Goal: Transaction & Acquisition: Purchase product/service

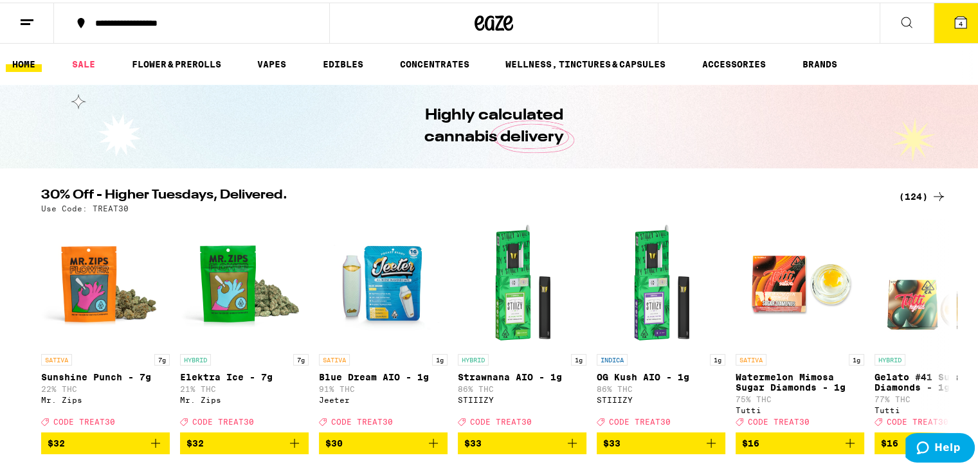
click at [32, 17] on line at bounding box center [27, 17] width 13 height 0
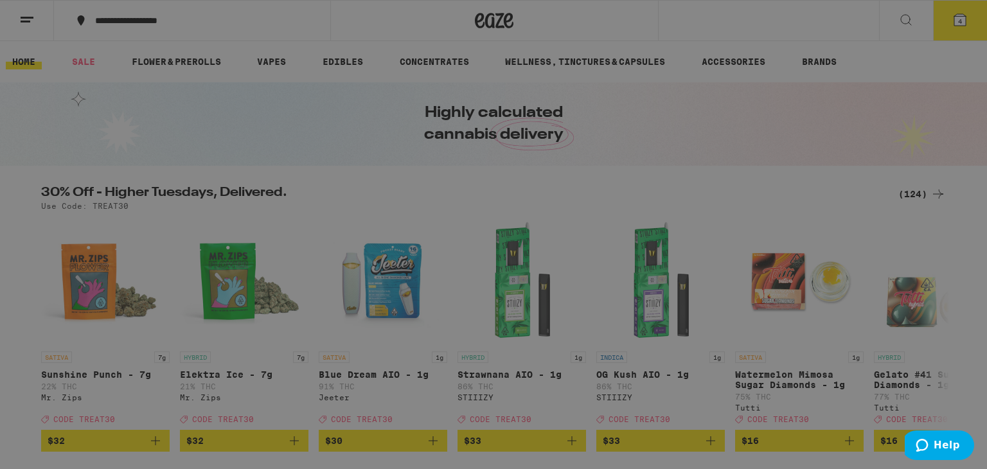
click at [113, 120] on div "Sale" at bounding box center [179, 112] width 226 height 15
